Goal: Complete application form

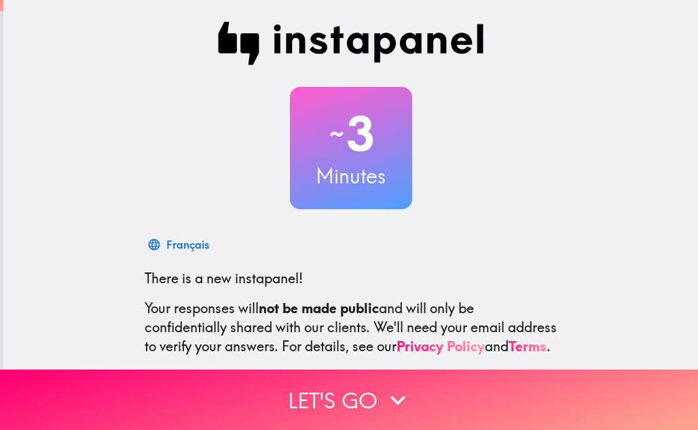
scroll to position [135, 0]
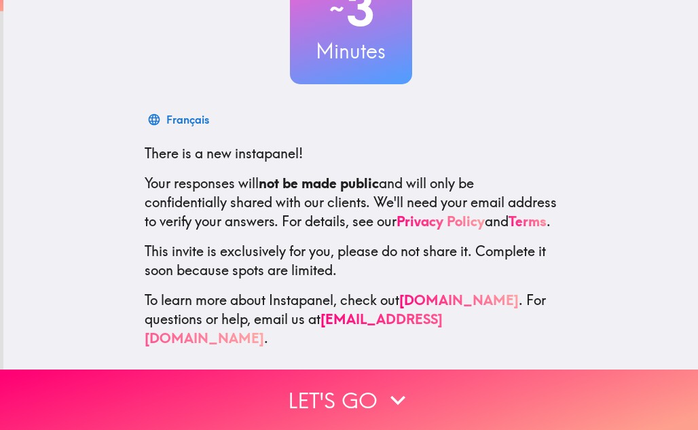
click at [343, 388] on button "Let's go" at bounding box center [349, 400] width 698 height 60
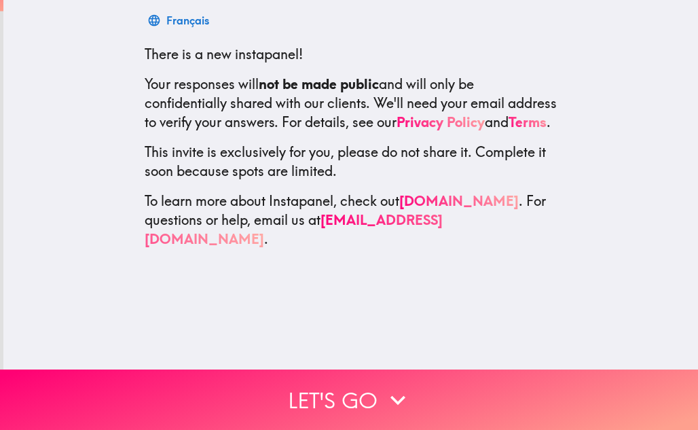
scroll to position [0, 0]
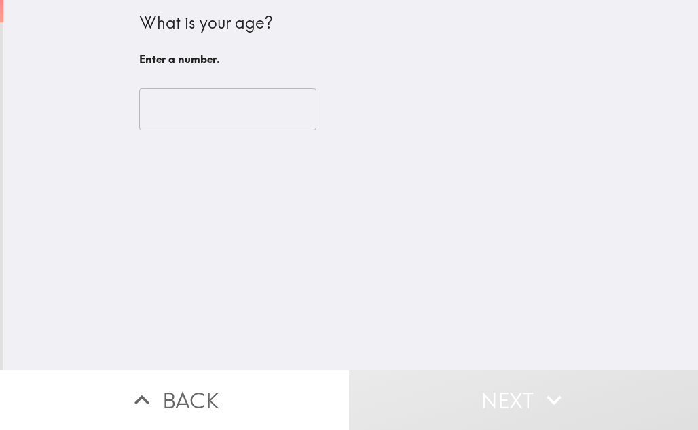
click at [214, 107] on input "number" at bounding box center [227, 109] width 177 height 42
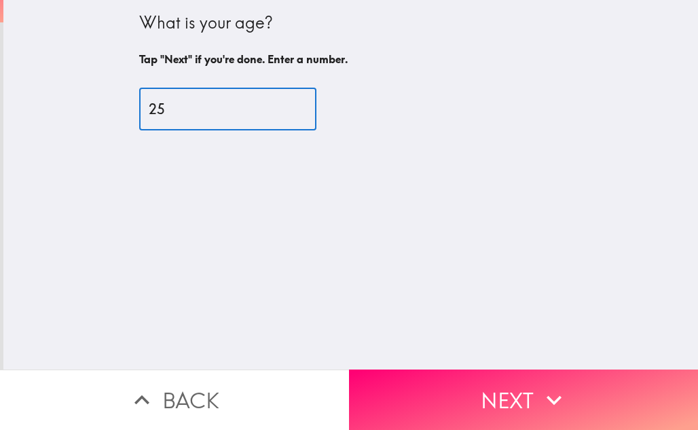
type input "25"
click at [539, 385] on icon "button" at bounding box center [554, 400] width 30 height 30
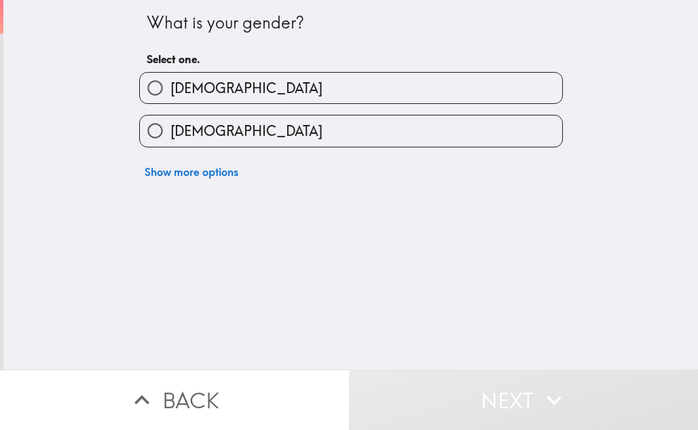
click at [366, 132] on label "[DEMOGRAPHIC_DATA]" at bounding box center [351, 130] width 422 height 31
click at [170, 132] on input "[DEMOGRAPHIC_DATA]" at bounding box center [155, 130] width 31 height 31
radio input "true"
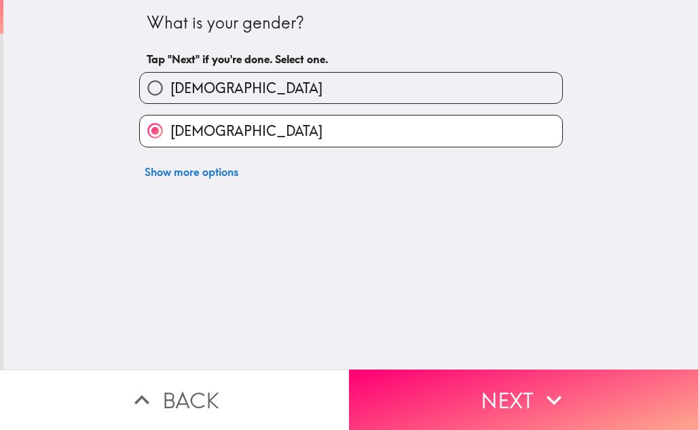
click at [522, 390] on button "Next" at bounding box center [523, 400] width 349 height 60
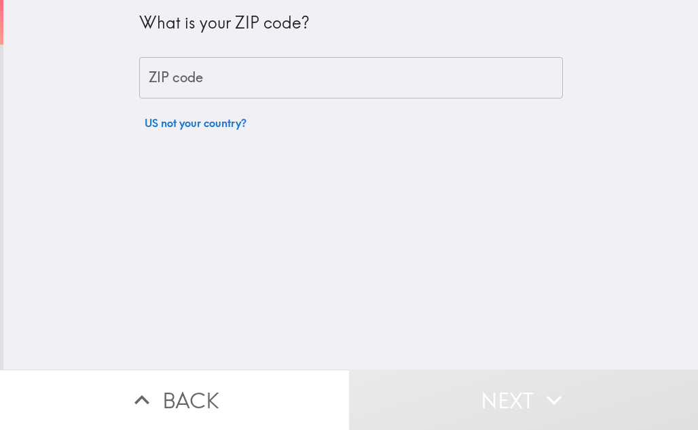
click at [262, 82] on input "ZIP code" at bounding box center [351, 78] width 424 height 42
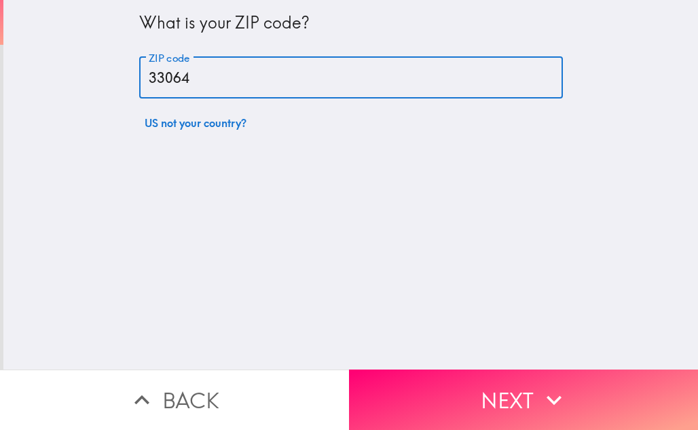
type input "33064"
click at [524, 392] on button "Next" at bounding box center [523, 400] width 349 height 60
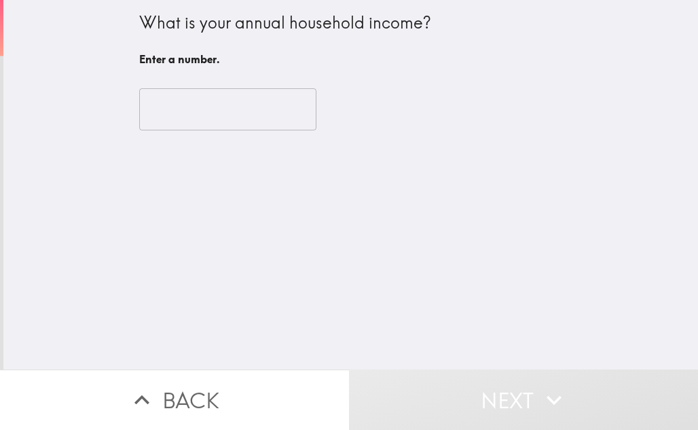
click at [200, 116] on input "number" at bounding box center [227, 109] width 177 height 42
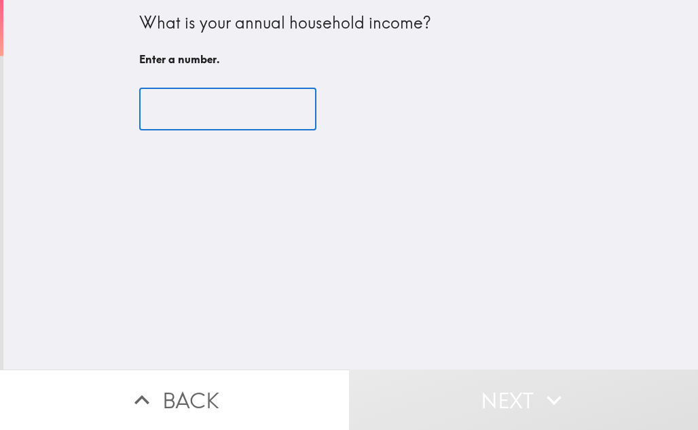
click at [291, 111] on input "number" at bounding box center [227, 109] width 177 height 42
type input "1"
click at [280, 107] on input "1" at bounding box center [227, 109] width 177 height 42
type input "-1"
click at [281, 112] on input "-1" at bounding box center [227, 109] width 177 height 42
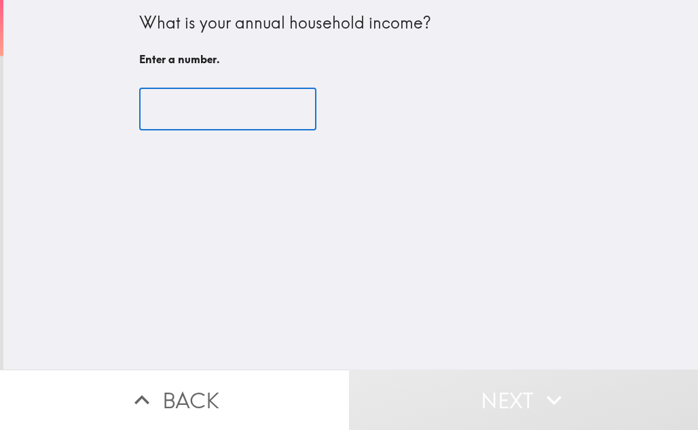
type input "6"
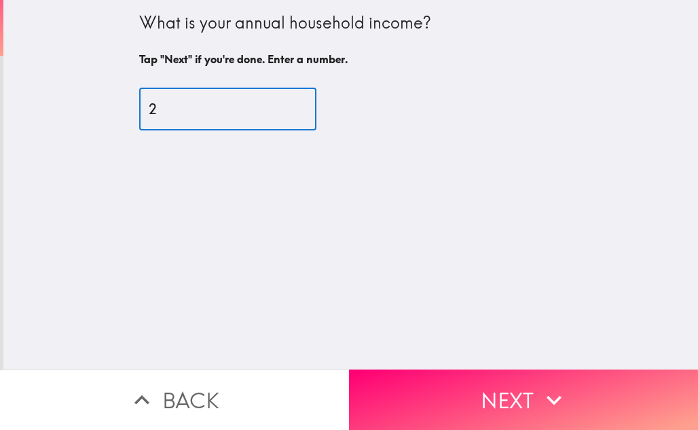
type input "2"
click at [533, 387] on button "Next" at bounding box center [523, 400] width 349 height 60
